Goal: Information Seeking & Learning: Learn about a topic

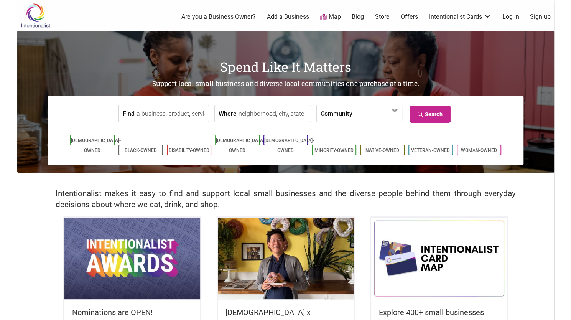
click at [355, 19] on link "Blog" at bounding box center [358, 17] width 12 height 8
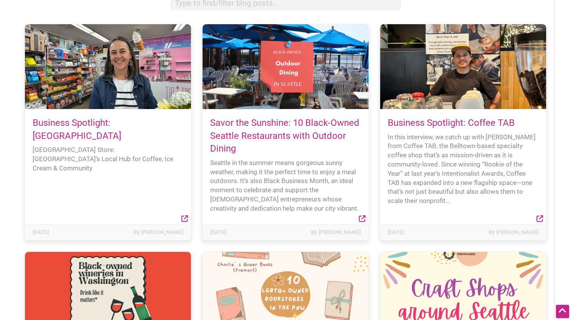
scroll to position [94, 0]
click at [57, 126] on link "Business Spotlight: [GEOGRAPHIC_DATA]" at bounding box center [77, 129] width 89 height 24
click at [63, 134] on link "Business Spotlight: [GEOGRAPHIC_DATA]" at bounding box center [77, 129] width 89 height 24
